Goal: Task Accomplishment & Management: Manage account settings

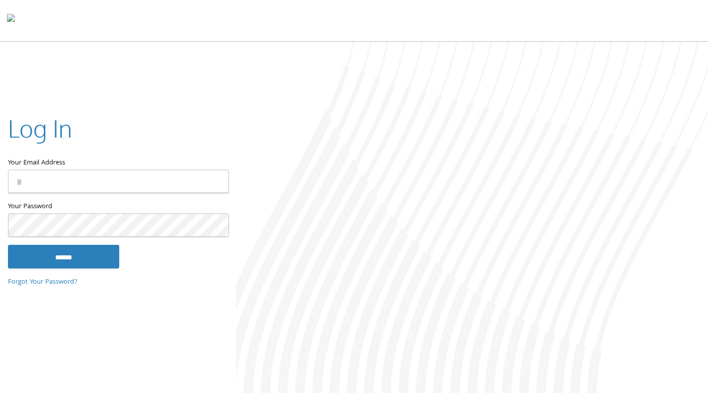
click at [155, 180] on input "Your Email Address" at bounding box center [118, 180] width 221 height 23
type input "**********"
